Goal: Information Seeking & Learning: Understand process/instructions

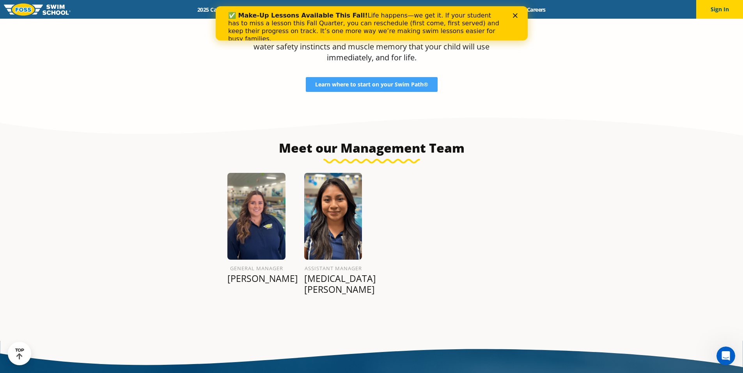
scroll to position [856, 0]
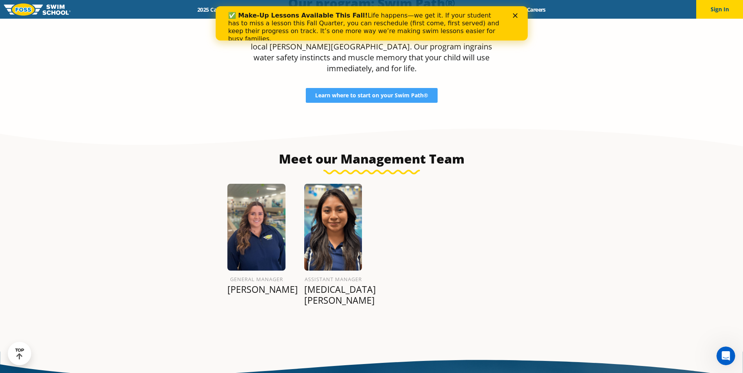
click at [513, 12] on div "✅ Make-Up Lessons Available This Fall! Life happens—we get it. If your student …" at bounding box center [371, 27] width 287 height 36
click at [516, 15] on icon "Close" at bounding box center [514, 15] width 5 height 5
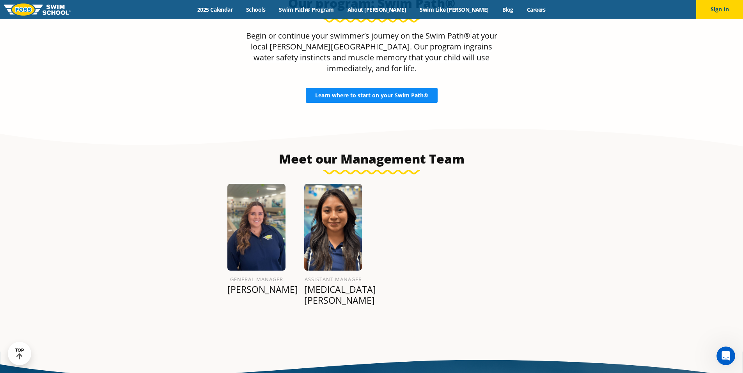
click at [384, 93] on span "Learn where to start on your Swim Path®" at bounding box center [371, 95] width 113 height 5
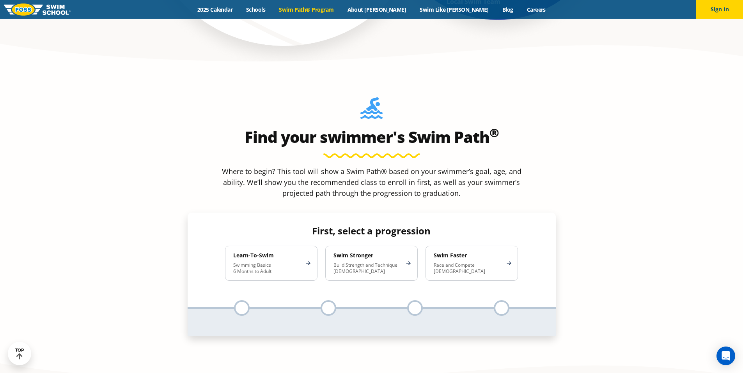
scroll to position [690, 0]
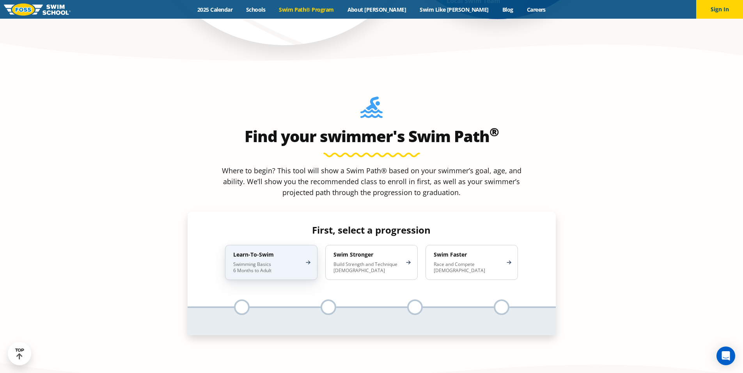
click at [296, 262] on p "Swimming Basics 6 Months to Adult" at bounding box center [267, 268] width 68 height 12
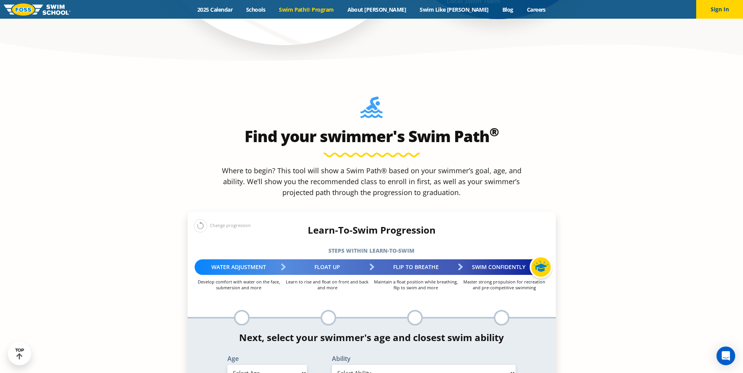
click at [301, 365] on select "Select Age 6 months - 1 year 1 year 2 years 3 years 4 years 5 years 6 years 7 y…" at bounding box center [267, 373] width 80 height 16
select select "2-years"
click at [227, 365] on select "Select Age 6 months - 1 year 1 year 2 years 3 years 4 years 5 years 6 years 7 y…" at bounding box center [267, 373] width 80 height 16
click at [509, 365] on select "Select Ability First in-water experience Comfortable with water poured over the…" at bounding box center [424, 373] width 184 height 16
select select "2-years-first-in-water-experience"
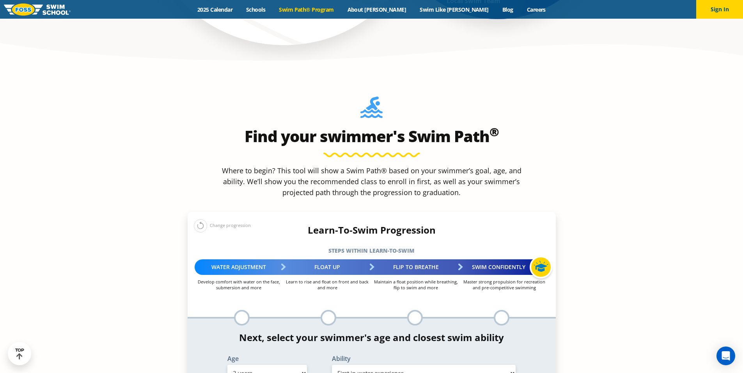
click at [332, 365] on select "Select Ability First in-water experience Comfortable with water poured over the…" at bounding box center [424, 373] width 184 height 16
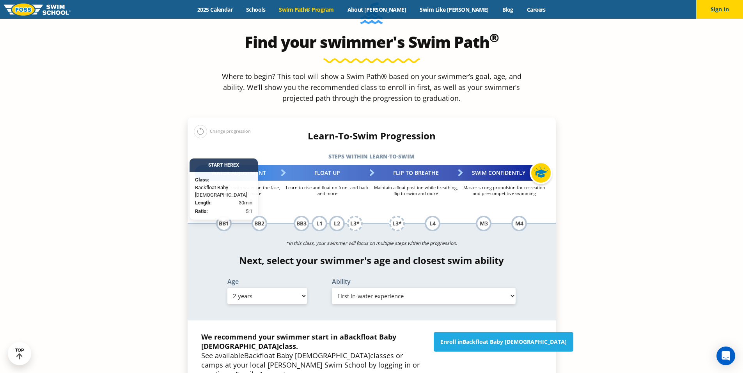
scroll to position [837, 0]
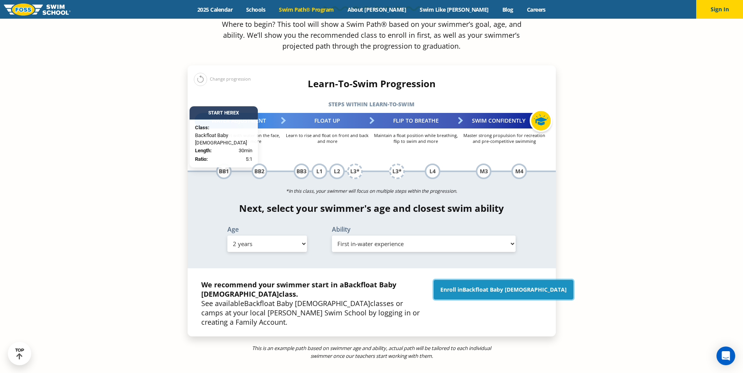
click at [496, 286] on span "Backfloat Baby 1" at bounding box center [514, 289] width 104 height 7
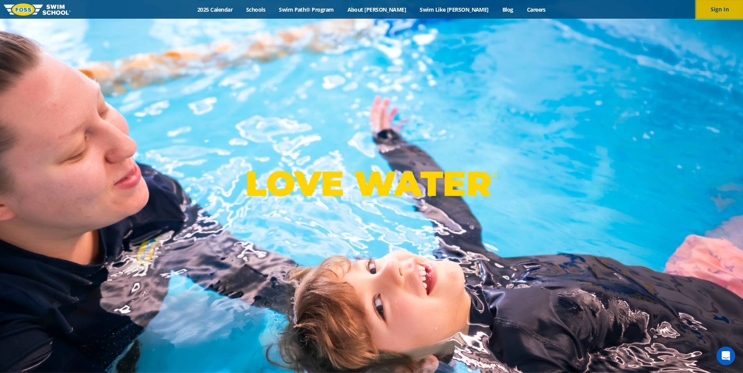
click at [709, 5] on button "Sign In" at bounding box center [719, 9] width 47 height 19
